Goal: Use online tool/utility: Utilize a website feature to perform a specific function

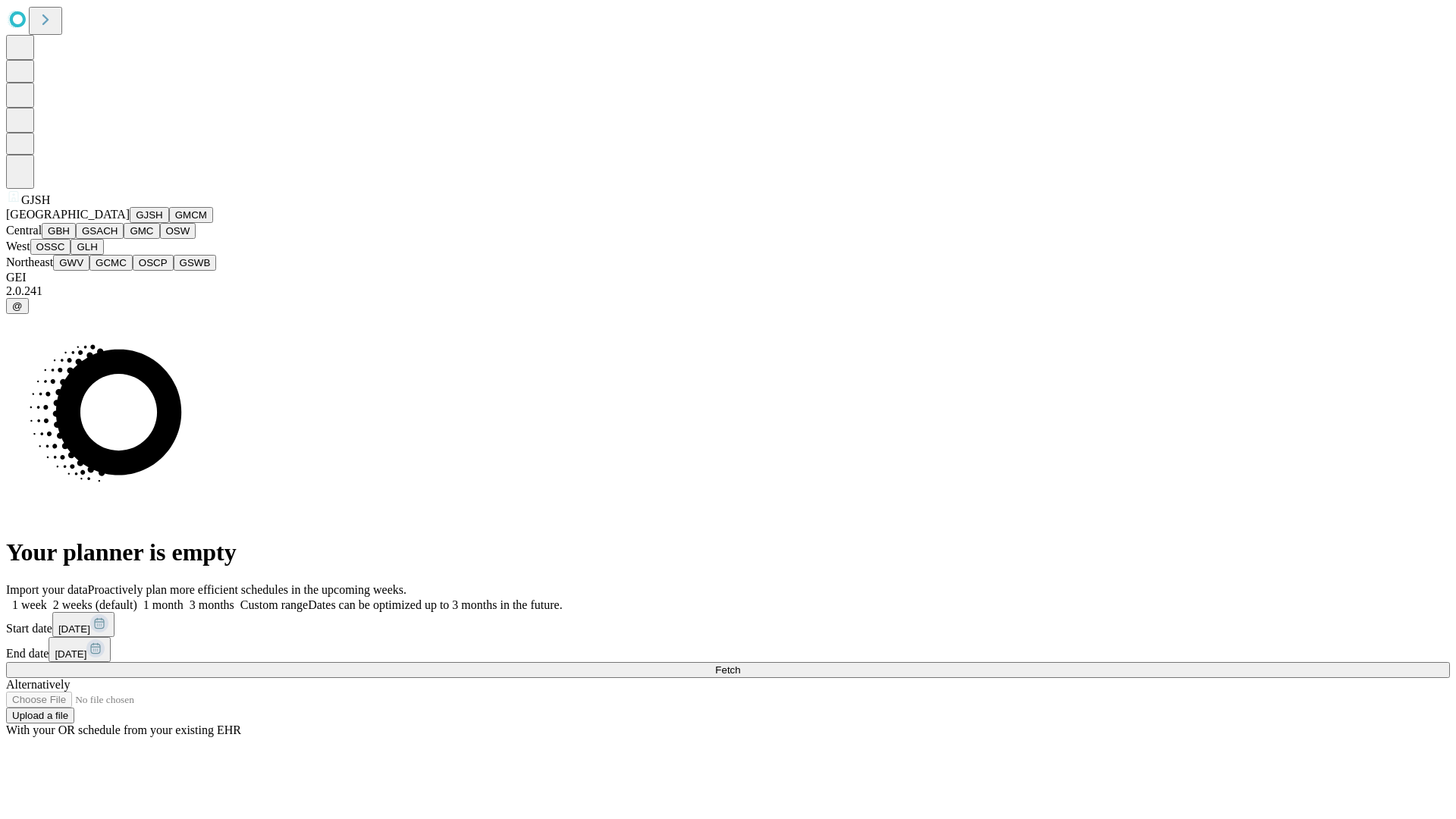
click at [130, 223] on button "GJSH" at bounding box center [150, 214] width 40 height 16
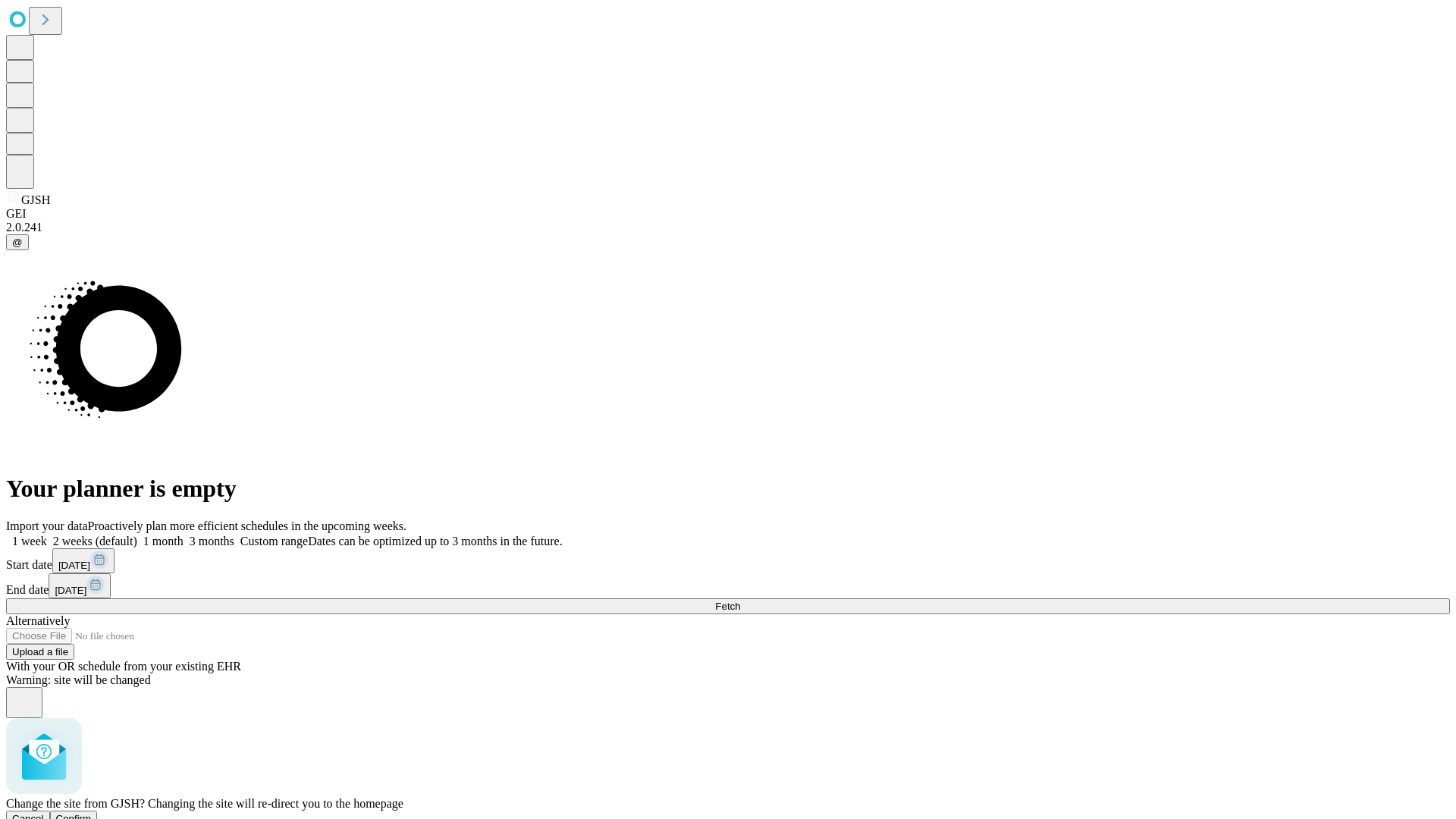
click at [92, 813] on span "Confirm" at bounding box center [74, 819] width 36 height 12
click at [47, 535] on label "1 week" at bounding box center [26, 542] width 41 height 13
click at [740, 600] on span "Fetch" at bounding box center [728, 606] width 25 height 12
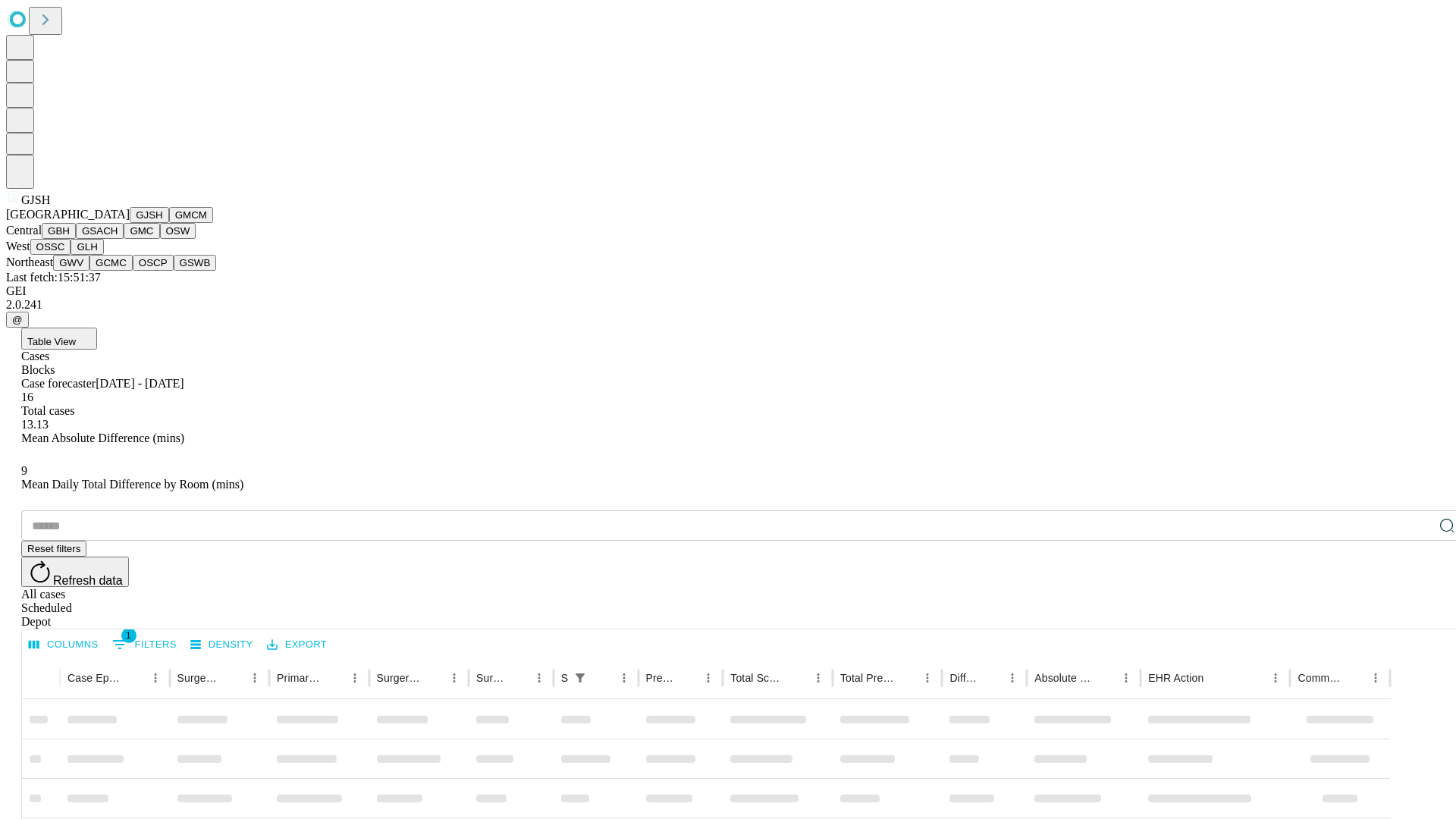
click at [169, 223] on button "GMCM" at bounding box center [190, 214] width 44 height 16
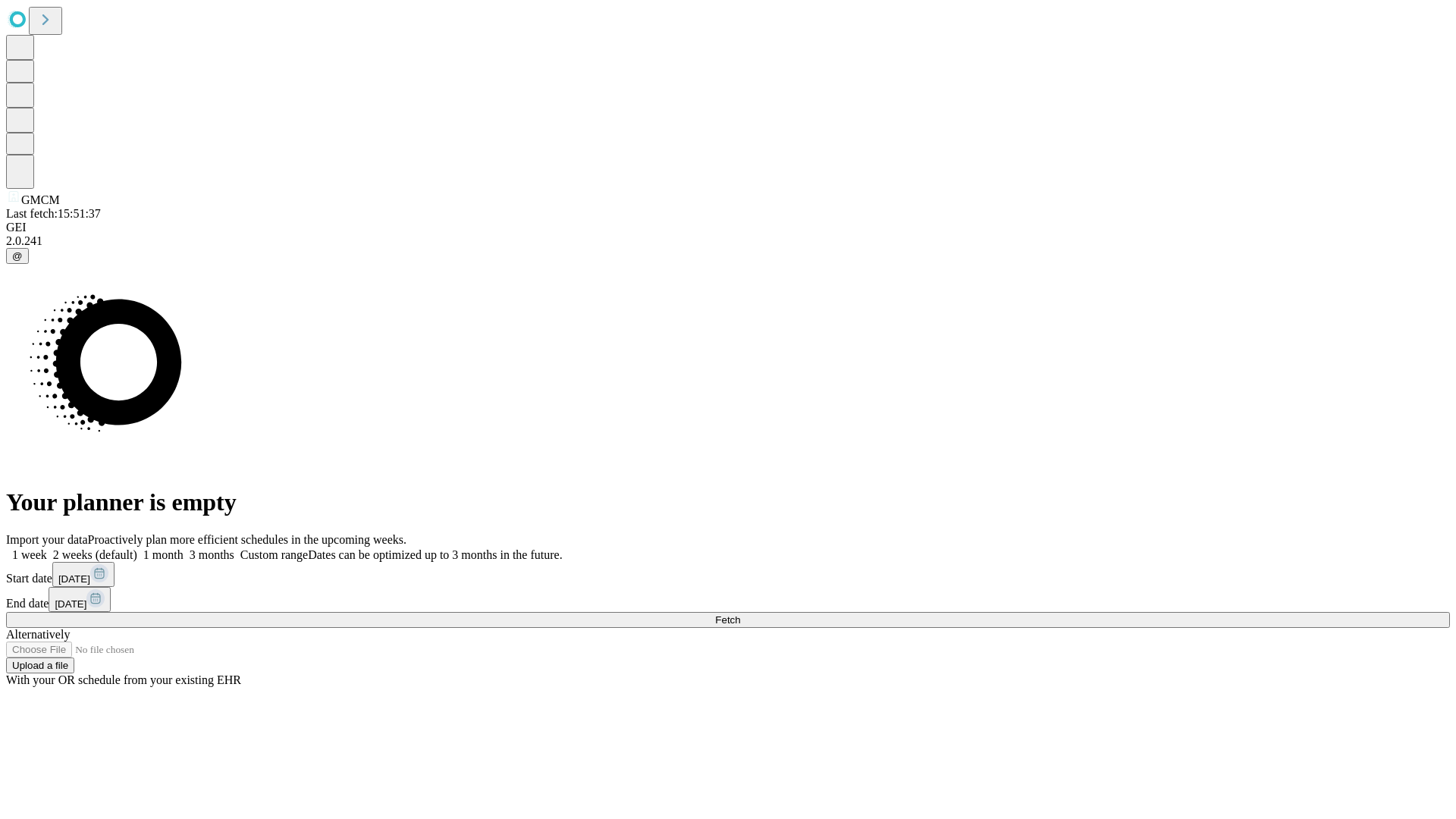
click at [740, 614] on span "Fetch" at bounding box center [728, 620] width 25 height 12
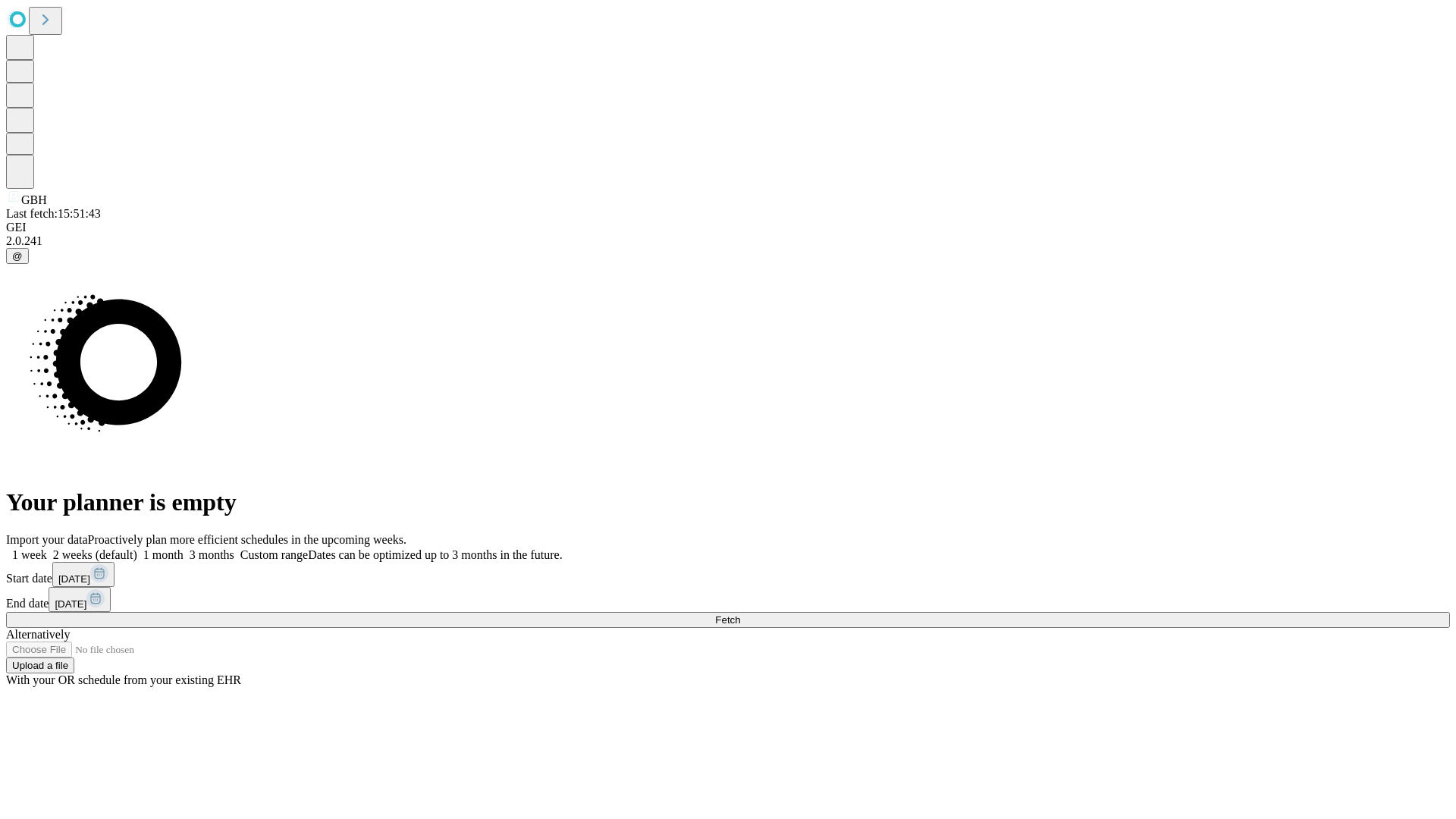
click at [740, 614] on span "Fetch" at bounding box center [728, 620] width 25 height 12
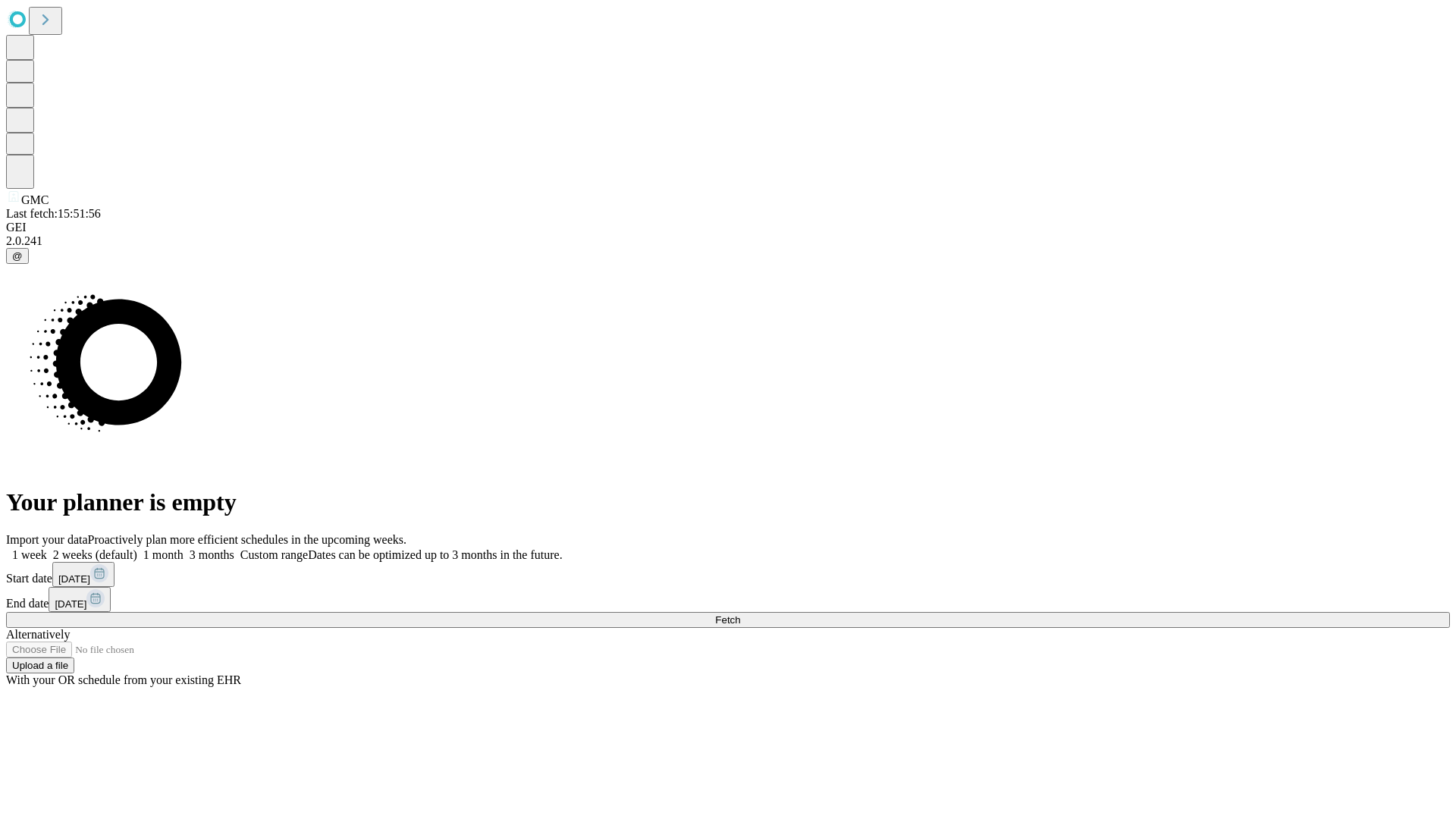
click at [47, 548] on label "1 week" at bounding box center [26, 555] width 41 height 13
click at [740, 614] on span "Fetch" at bounding box center [728, 620] width 25 height 12
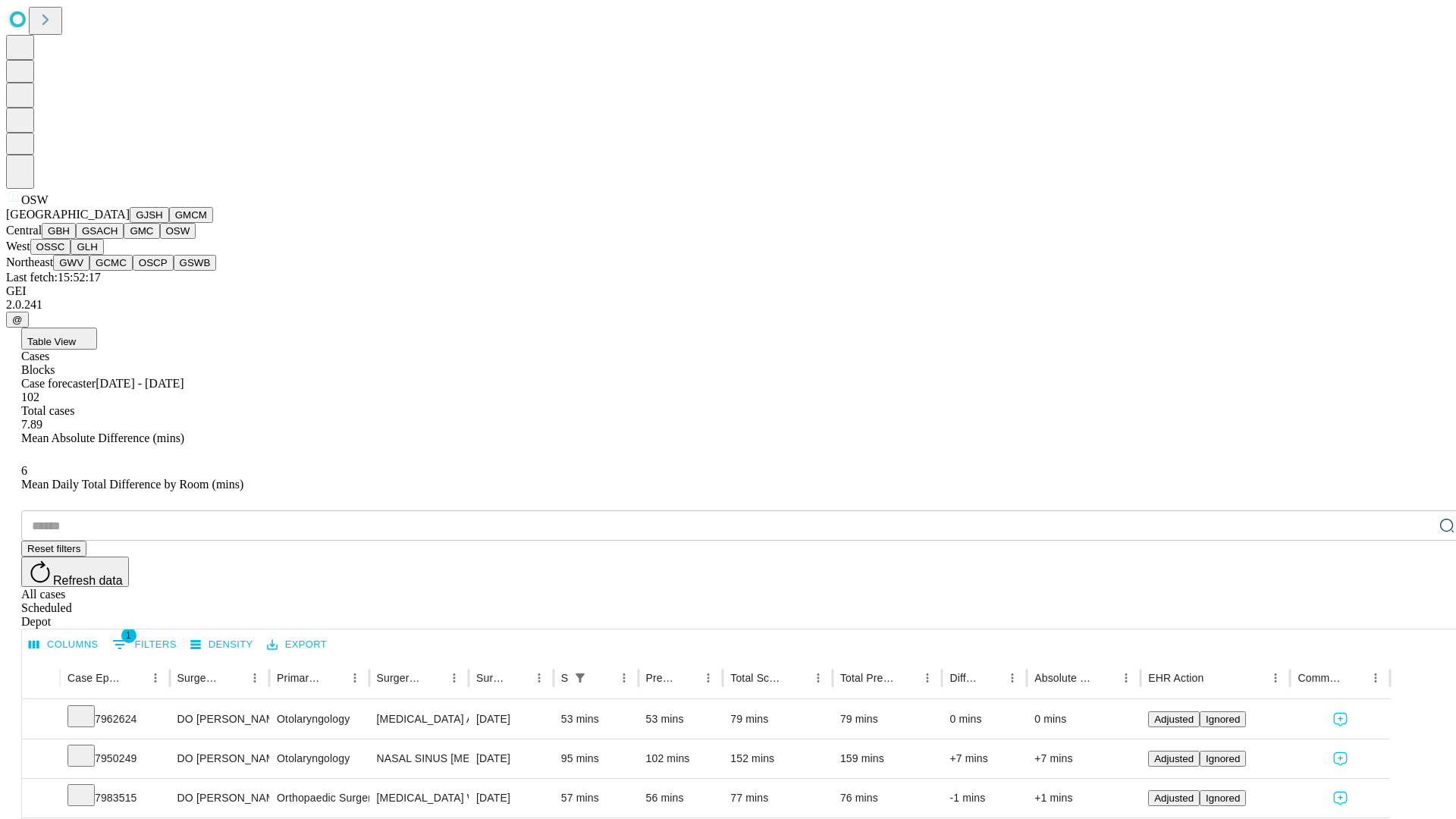
click at [71, 255] on button "OSSC" at bounding box center [50, 247] width 41 height 16
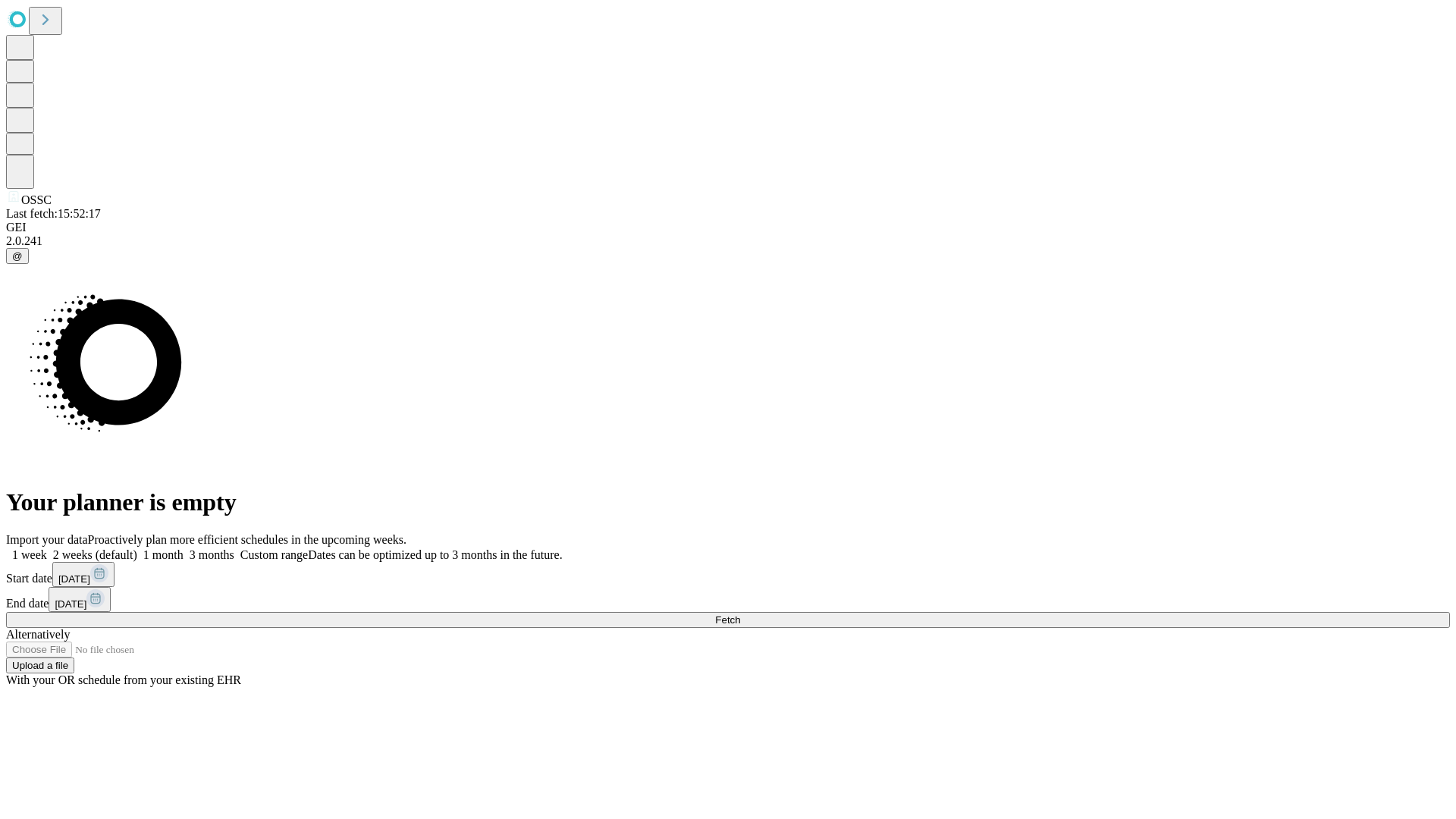
click at [740, 614] on span "Fetch" at bounding box center [728, 620] width 25 height 12
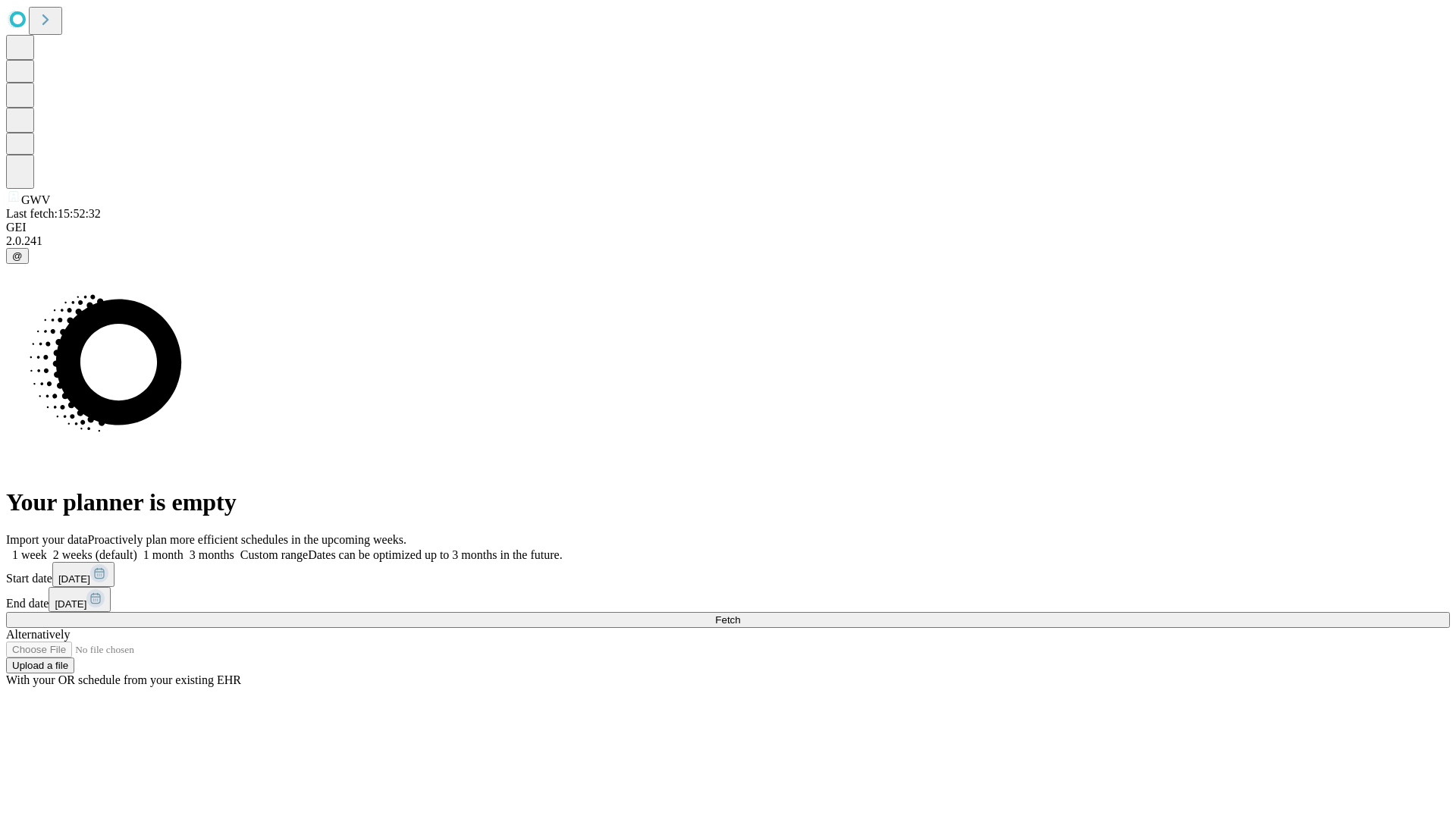
click at [47, 548] on label "1 week" at bounding box center [26, 555] width 41 height 13
click at [740, 614] on span "Fetch" at bounding box center [728, 620] width 25 height 12
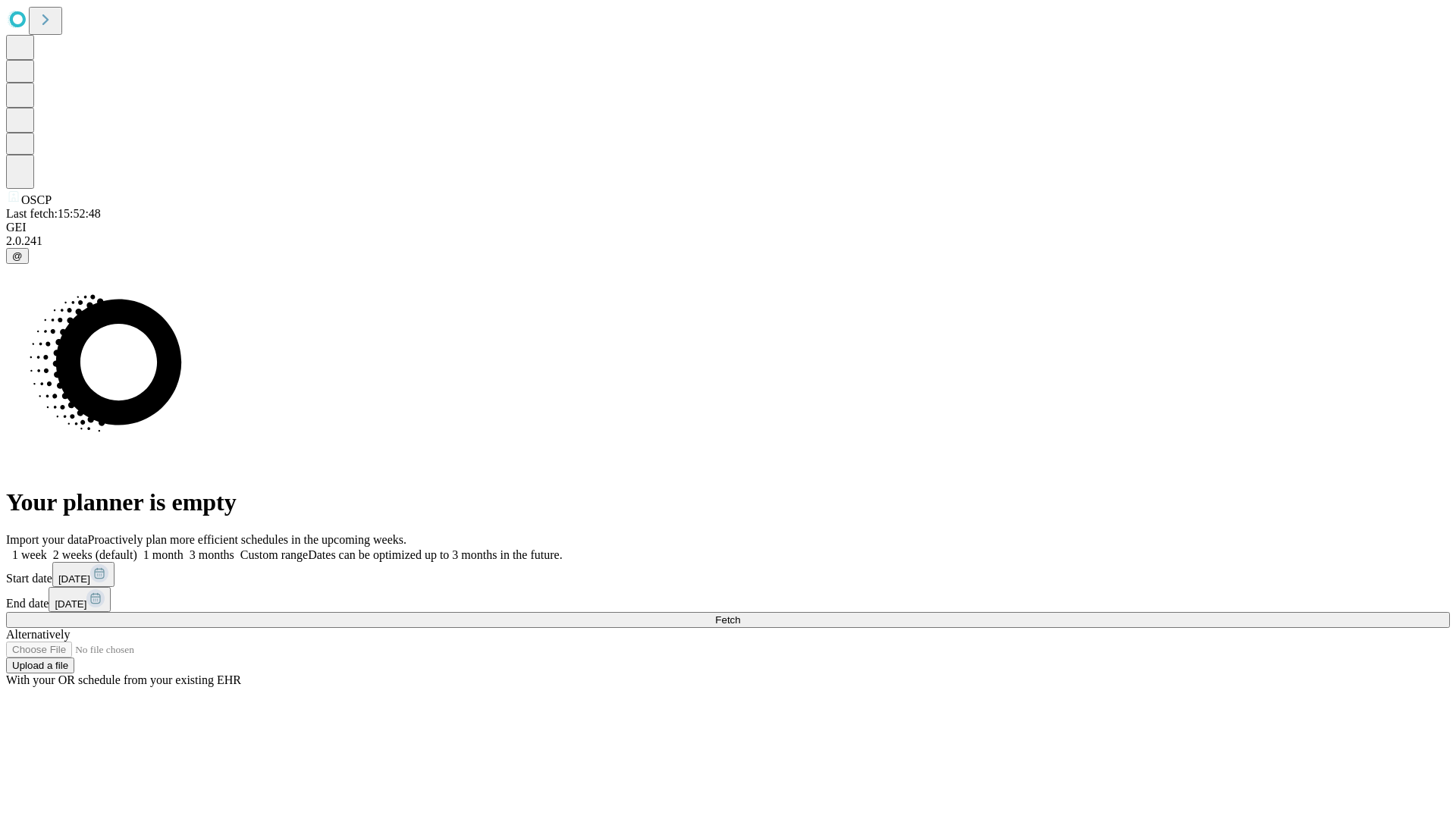
click at [47, 548] on label "1 week" at bounding box center [26, 555] width 41 height 13
click at [740, 614] on span "Fetch" at bounding box center [728, 620] width 25 height 12
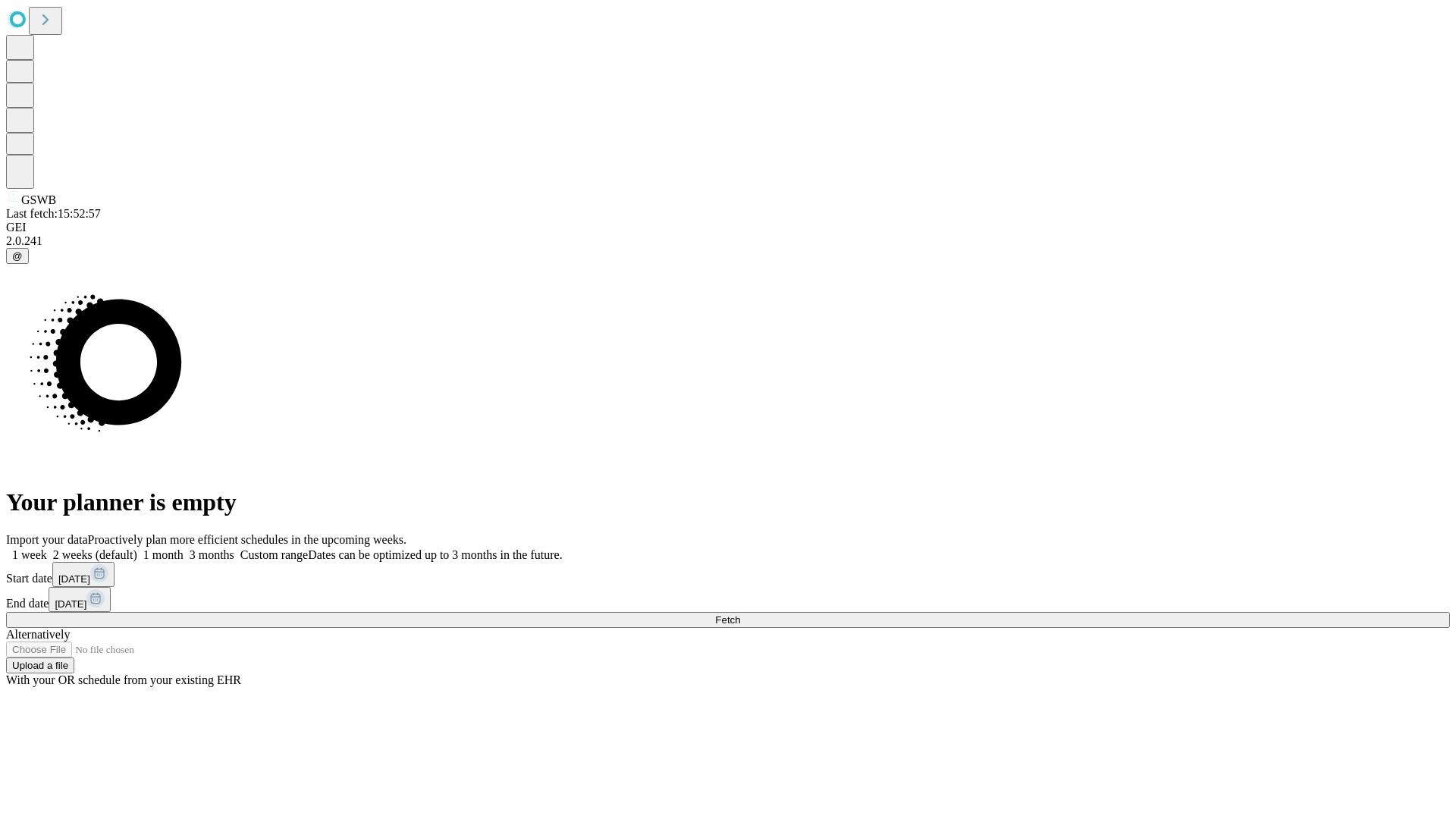
click at [47, 548] on label "1 week" at bounding box center [26, 555] width 41 height 13
click at [740, 614] on span "Fetch" at bounding box center [728, 620] width 25 height 12
